Goal: Check status: Check status

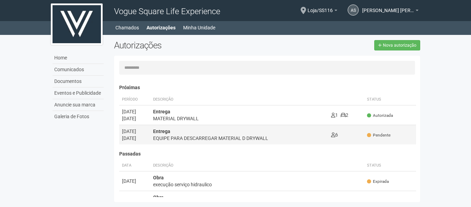
click at [254, 140] on div "EQUIPE PARA DESCARREGAR MATERIAL D DRYWALL" at bounding box center [239, 138] width 172 height 7
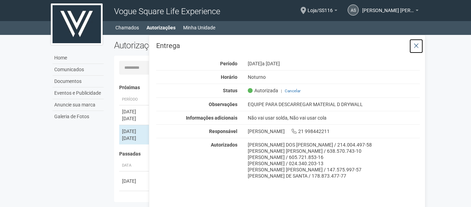
click at [419, 44] on icon at bounding box center [415, 45] width 5 height 7
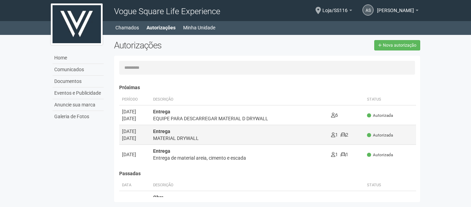
click at [268, 132] on div "Entrega MATERIAL DRYWALL" at bounding box center [239, 135] width 172 height 14
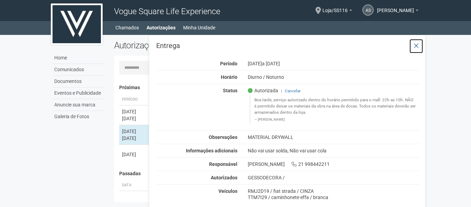
click at [418, 46] on icon at bounding box center [415, 45] width 5 height 7
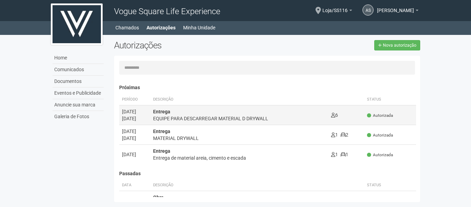
click at [279, 111] on div "Entrega EQUIPE PARA DESCARREGAR MATERIAL D DRYWALL" at bounding box center [239, 115] width 172 height 14
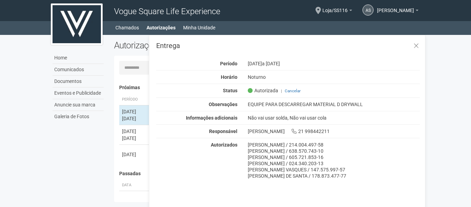
click at [90, 148] on div "Home Comunicados Documentos Eventos e Publicidade Anuncie sua marca Galeria de …" at bounding box center [236, 120] width 380 height 171
click at [414, 45] on icon at bounding box center [415, 45] width 5 height 7
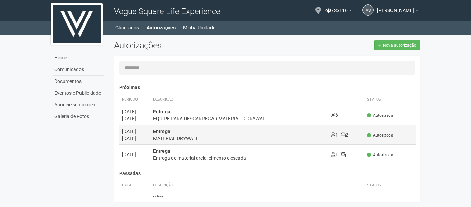
click at [247, 139] on div "MATERIAL DRYWALL" at bounding box center [239, 138] width 172 height 7
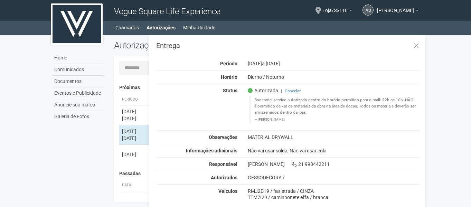
click at [69, 164] on div "Home Comunicados Documentos Eventos e Publicidade Anuncie sua marca Galeria de …" at bounding box center [236, 120] width 380 height 171
click at [435, 61] on body "Aguarde... Vogue Square Life Experience as andre silva de castro andre silva de…" at bounding box center [235, 103] width 471 height 207
click at [415, 42] on icon at bounding box center [415, 45] width 5 height 7
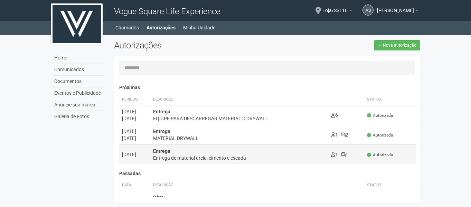
click at [221, 156] on div "Entrega de material areia, cimento e escada" at bounding box center [239, 157] width 172 height 7
